Goal: Transaction & Acquisition: Book appointment/travel/reservation

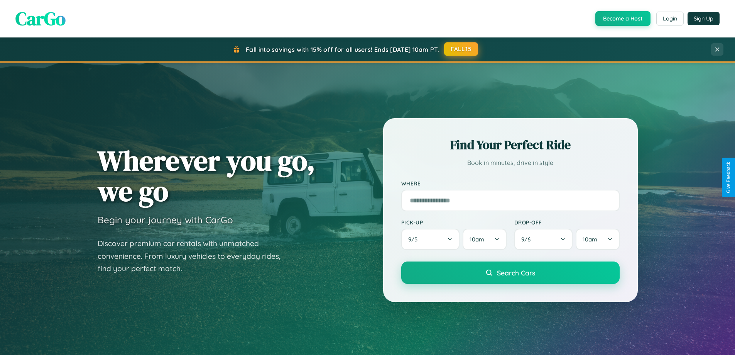
click at [462, 49] on button "FALL15" at bounding box center [461, 49] width 34 height 14
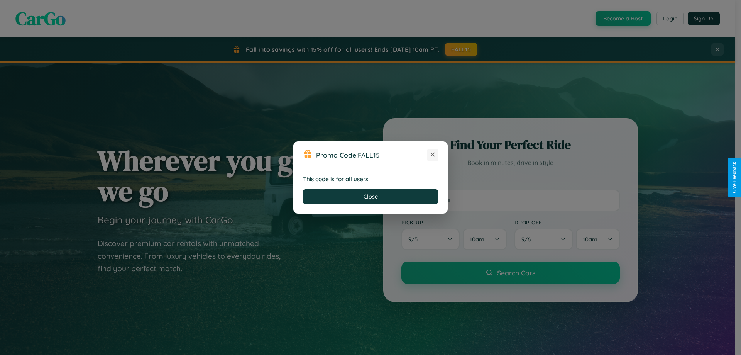
click at [433, 155] on icon at bounding box center [433, 155] width 8 height 8
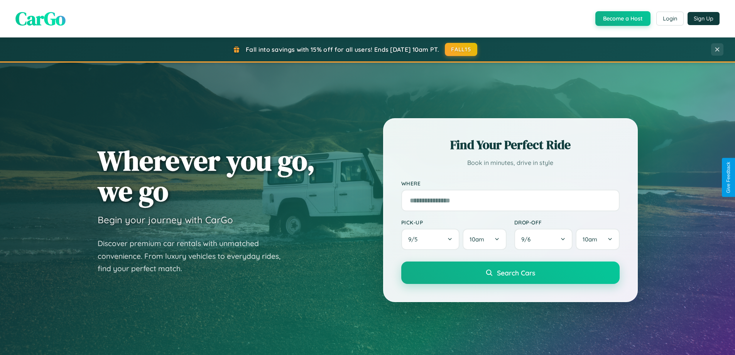
scroll to position [531, 0]
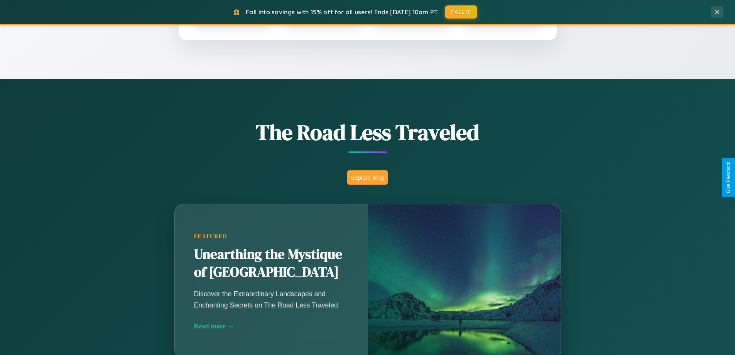
click at [367, 177] on button "Explore Blog" at bounding box center [367, 177] width 41 height 14
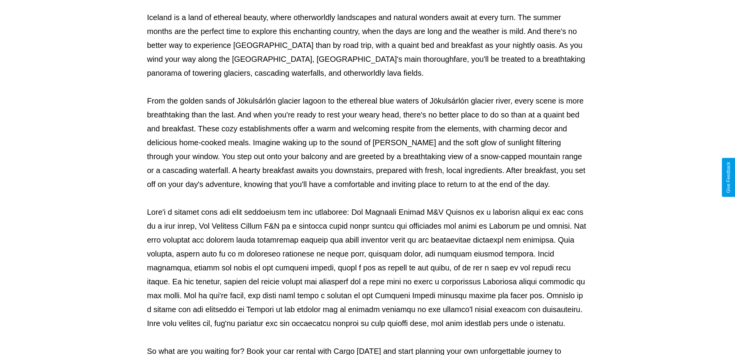
scroll to position [250, 0]
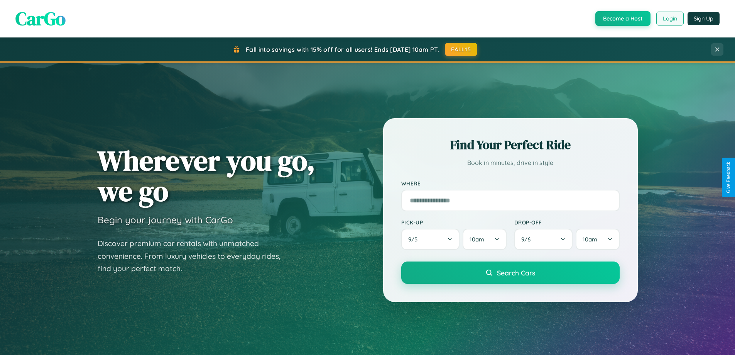
click at [670, 19] on button "Login" at bounding box center [669, 19] width 27 height 14
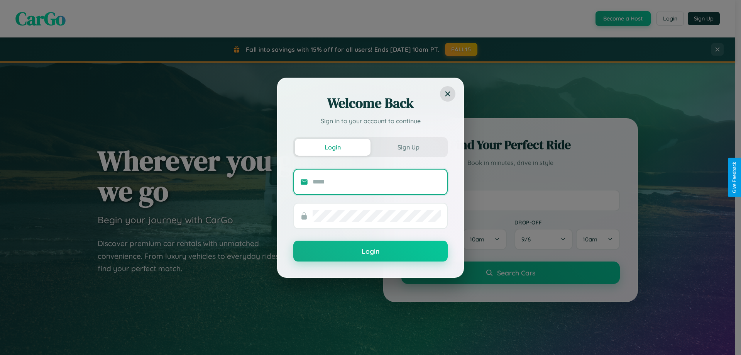
click at [377, 181] on input "text" at bounding box center [377, 182] width 128 height 12
type input "**********"
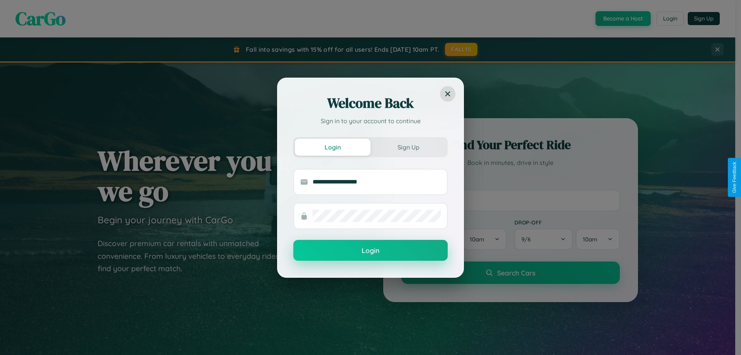
click at [370, 250] on button "Login" at bounding box center [370, 250] width 154 height 21
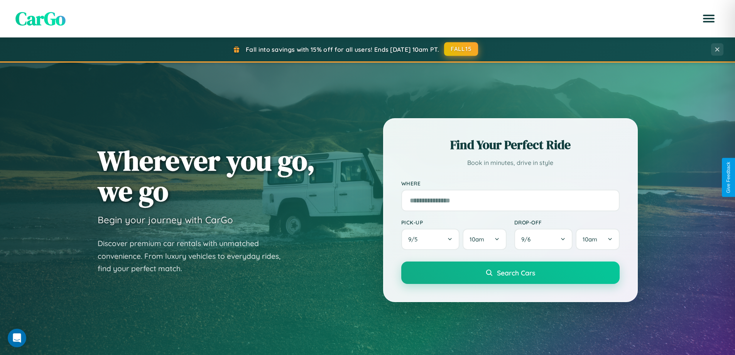
click at [462, 49] on button "FALL15" at bounding box center [461, 49] width 34 height 14
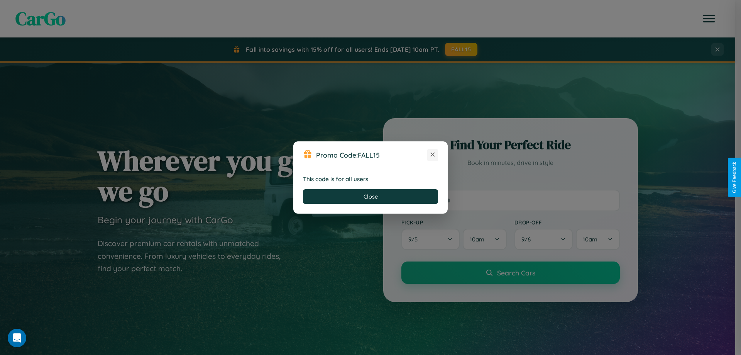
click at [433, 155] on icon at bounding box center [433, 155] width 8 height 8
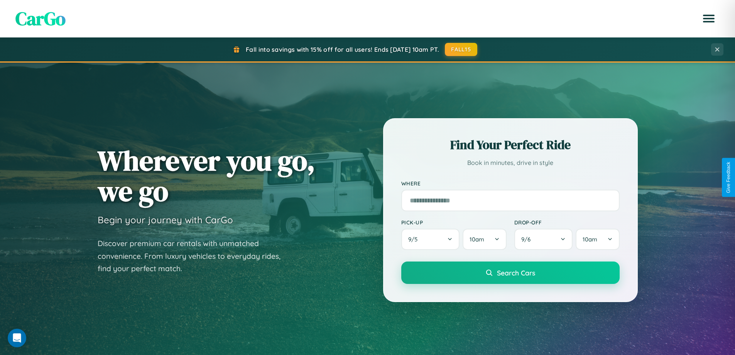
scroll to position [333, 0]
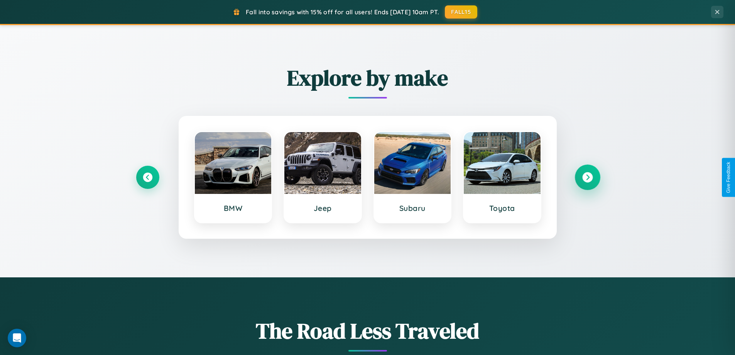
click at [587, 177] on icon at bounding box center [587, 177] width 10 height 10
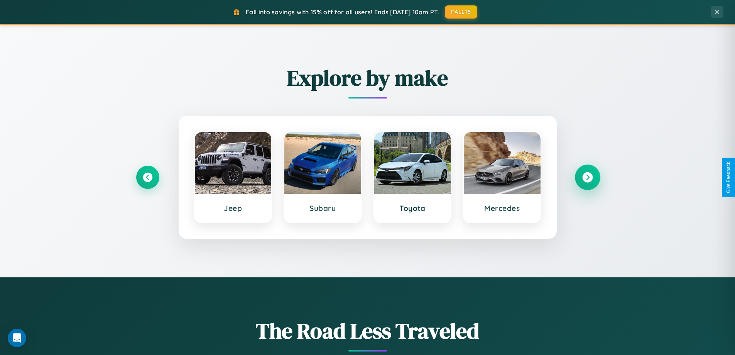
click at [587, 177] on icon at bounding box center [587, 177] width 10 height 10
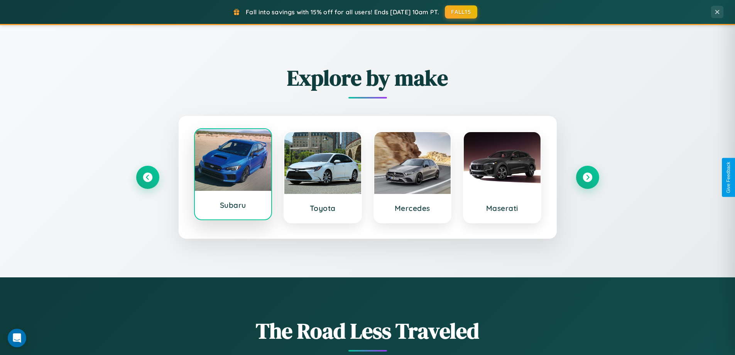
click at [233, 176] on div at bounding box center [233, 160] width 77 height 62
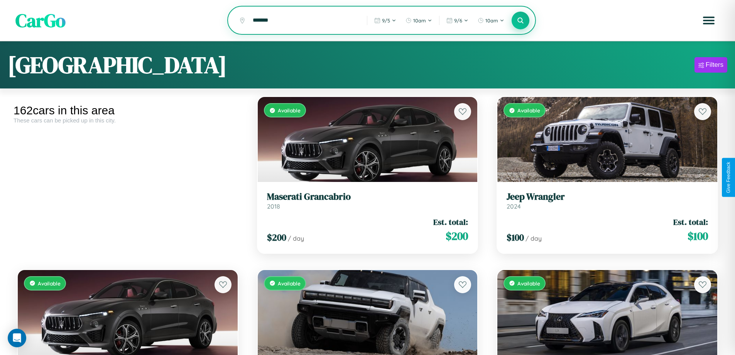
click at [521, 21] on icon at bounding box center [520, 20] width 7 height 7
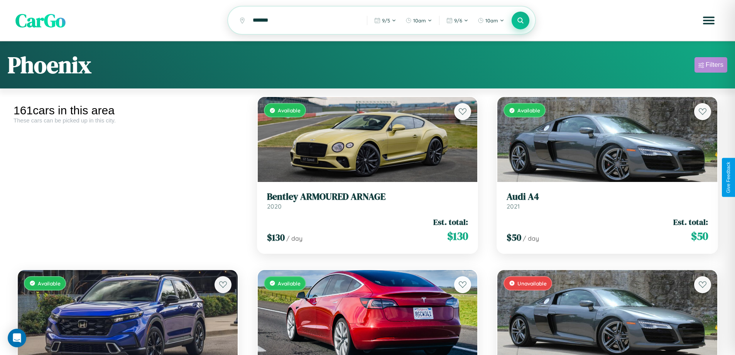
click at [711, 66] on div "Filters" at bounding box center [715, 65] width 18 height 8
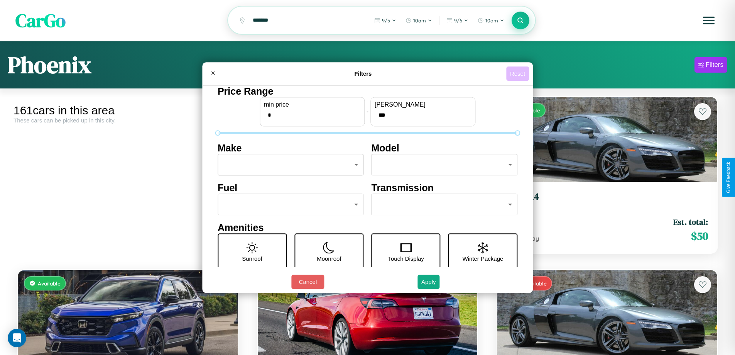
click at [519, 73] on button "Reset" at bounding box center [517, 73] width 23 height 14
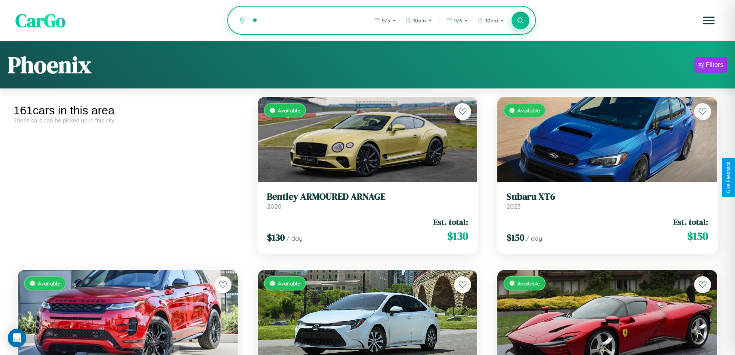
type input "*"
type input "*********"
click at [521, 21] on icon at bounding box center [520, 20] width 7 height 7
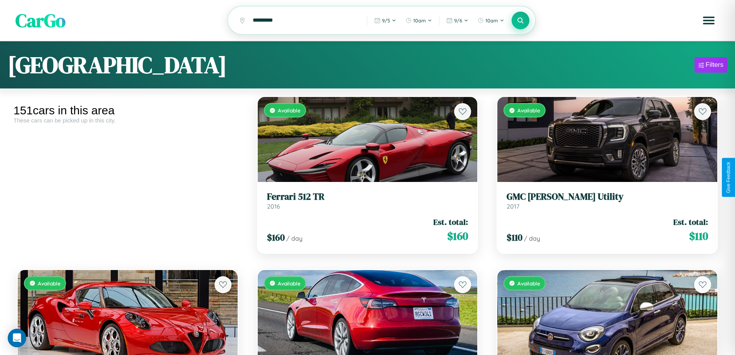
scroll to position [4313, 0]
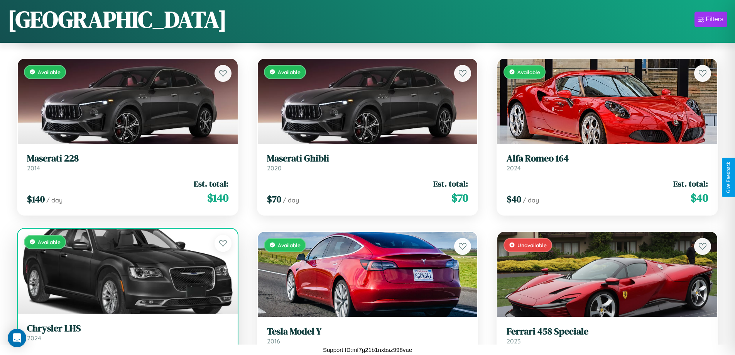
click at [127, 334] on h3 "Chrysler LHS" at bounding box center [127, 328] width 201 height 11
